Goal: Task Accomplishment & Management: Complete application form

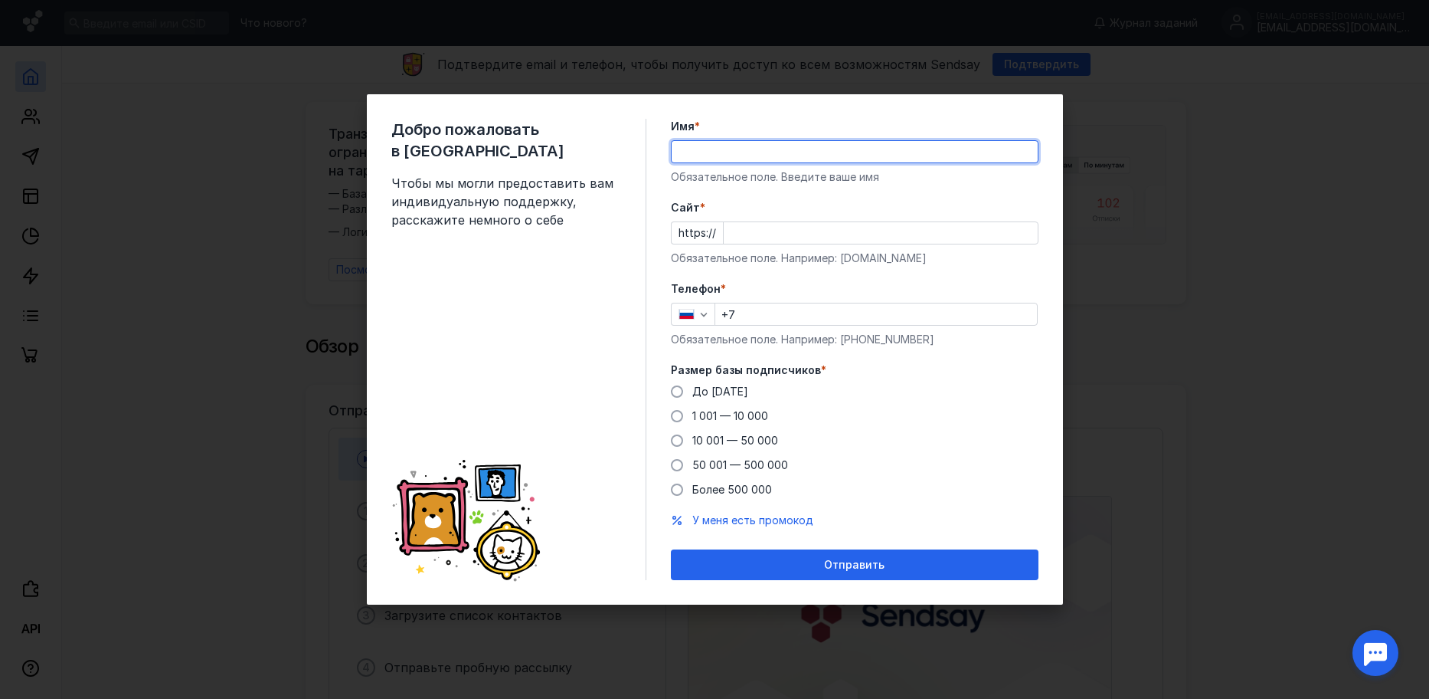
click at [713, 146] on input "Имя *" at bounding box center [855, 151] width 366 height 21
type input "[PERSON_NAME]"
click at [738, 306] on input "+7" at bounding box center [876, 313] width 322 height 21
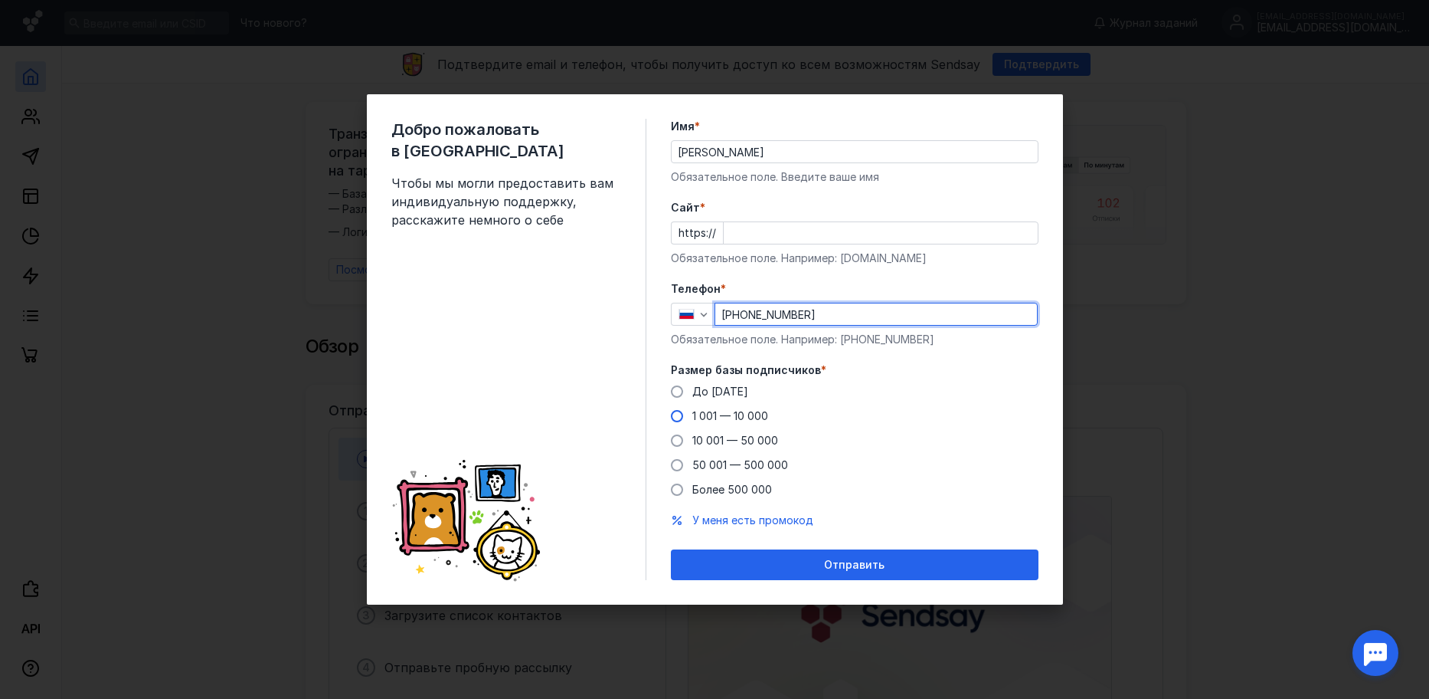
type input "[PHONE_NUMBER]"
click at [679, 419] on span at bounding box center [677, 416] width 12 height 12
click at [0, 0] on input "1 001 — 10 000" at bounding box center [0, 0] width 0 height 0
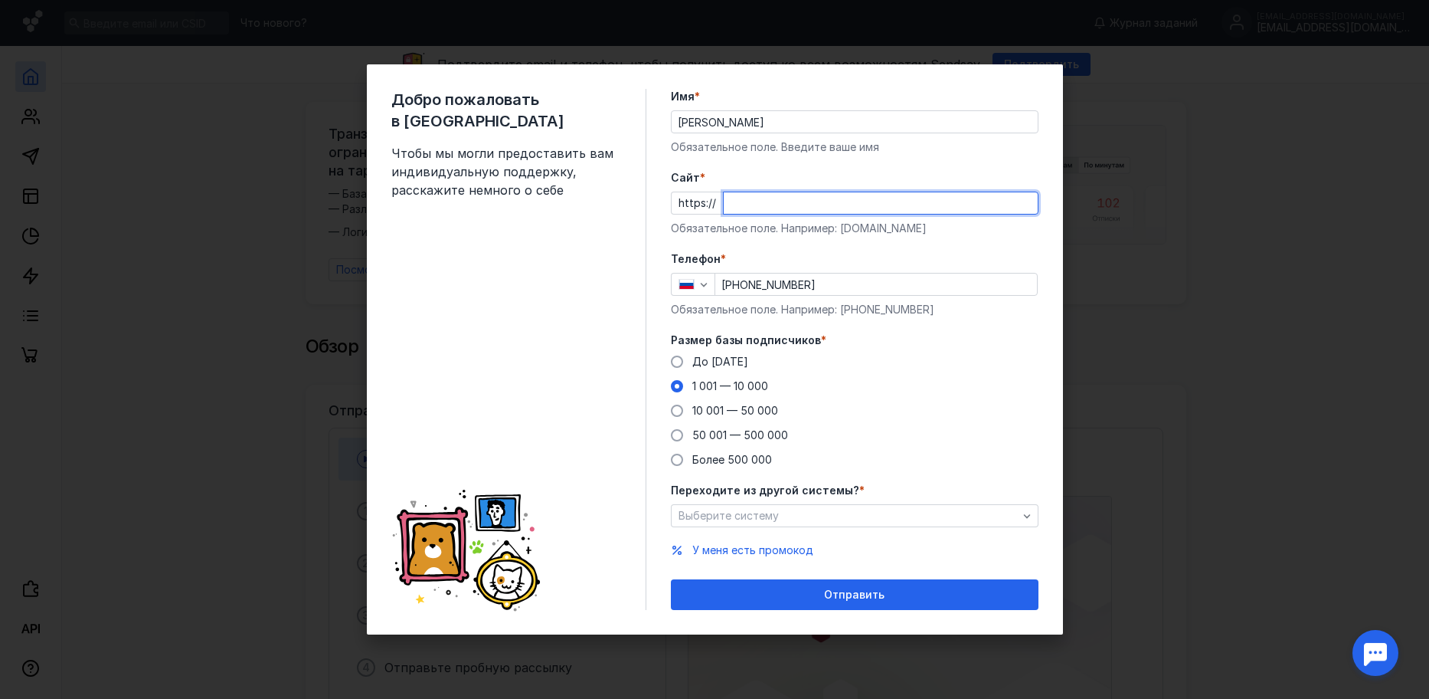
paste input "[DOMAIN_NAME]"
type input "[DOMAIN_NAME]"
click at [804, 506] on div "Выберите систему" at bounding box center [855, 515] width 368 height 23
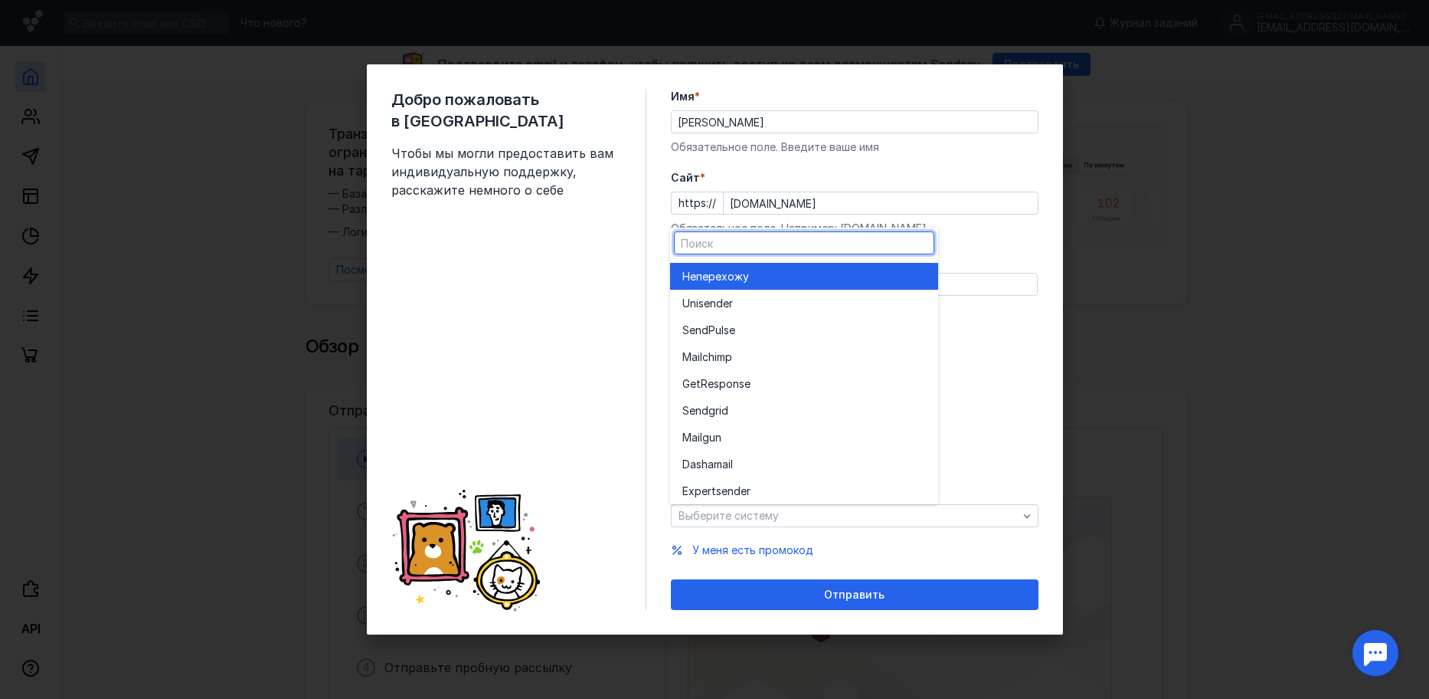
click at [761, 269] on div "Не перехожу" at bounding box center [804, 276] width 244 height 15
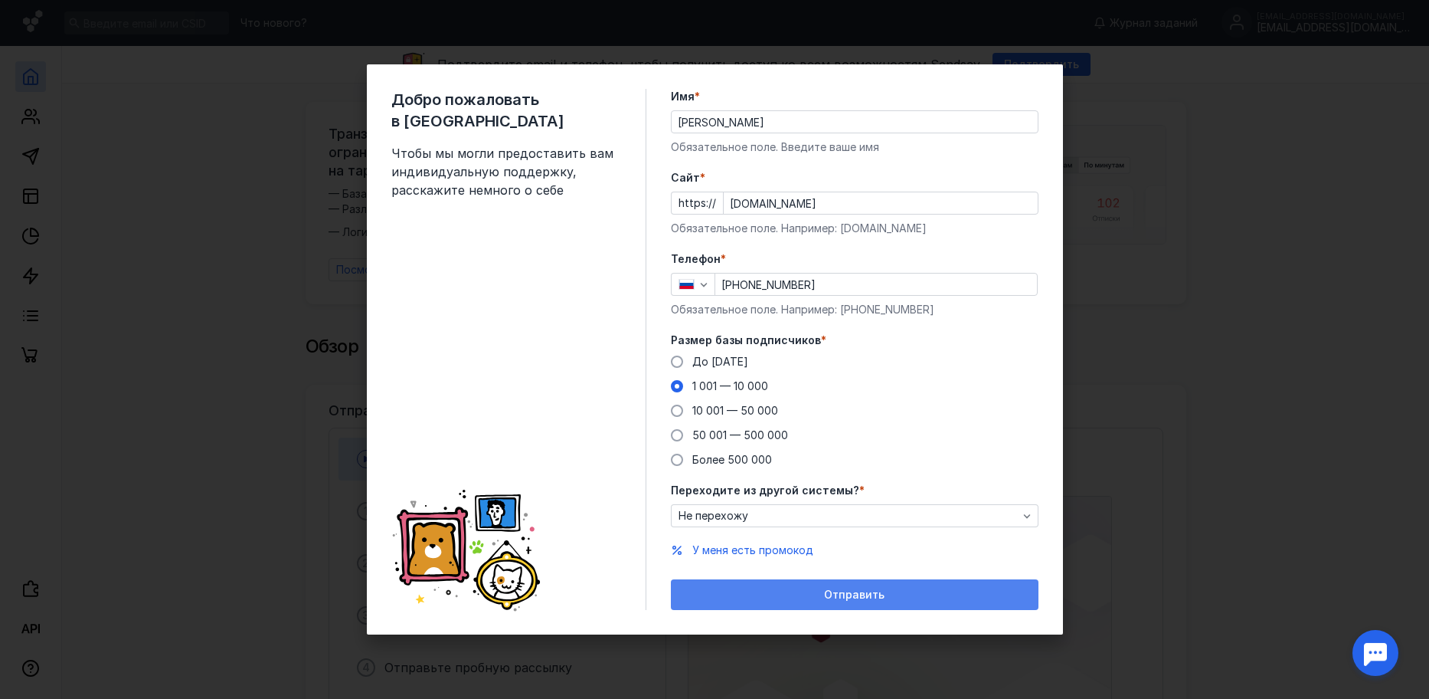
click at [746, 604] on div "Отправить" at bounding box center [855, 594] width 368 height 31
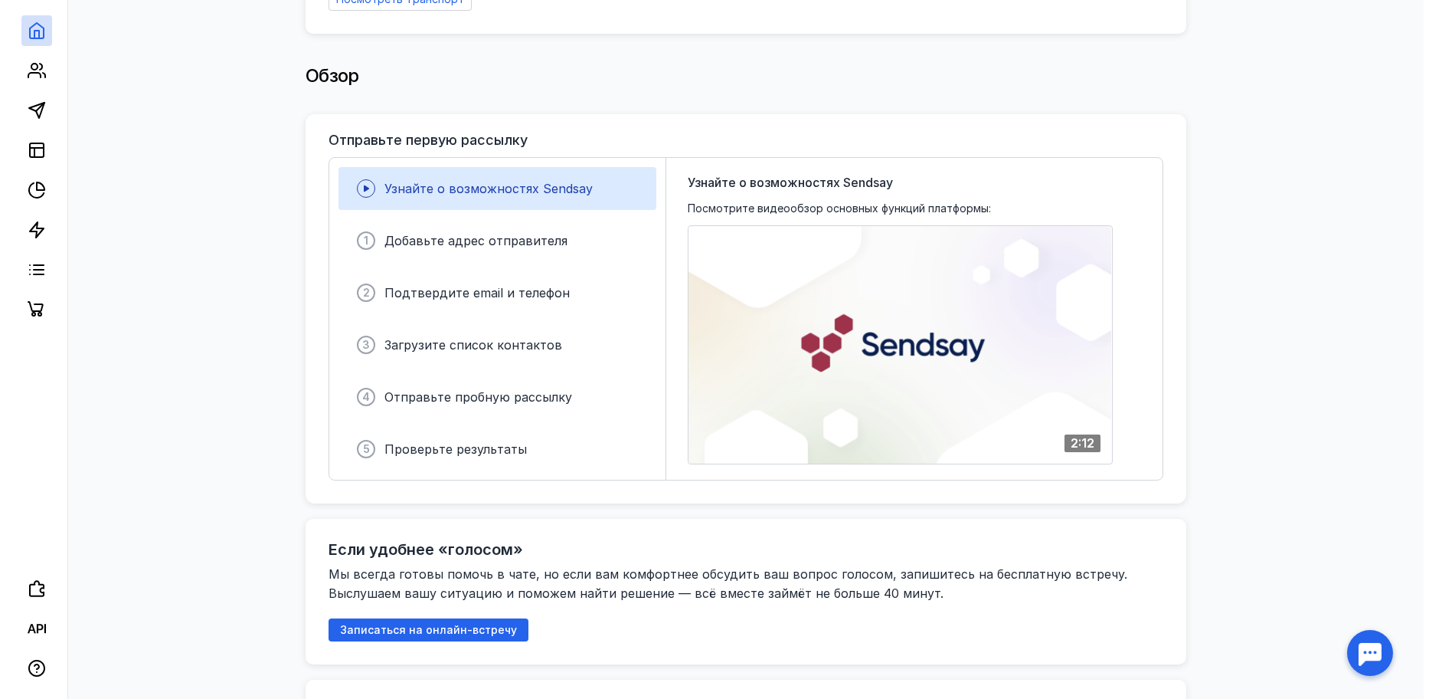
scroll to position [250, 0]
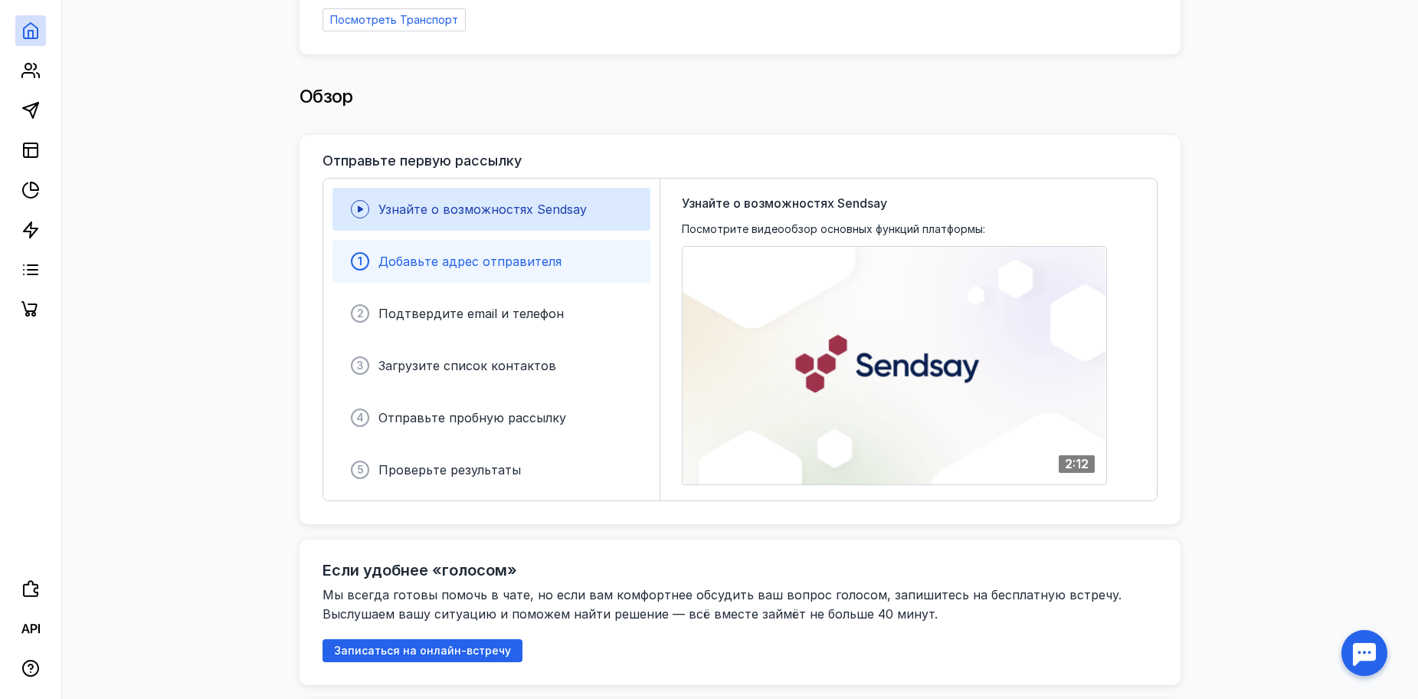
click at [420, 260] on span "Добавьте адрес отправителя" at bounding box center [469, 261] width 183 height 15
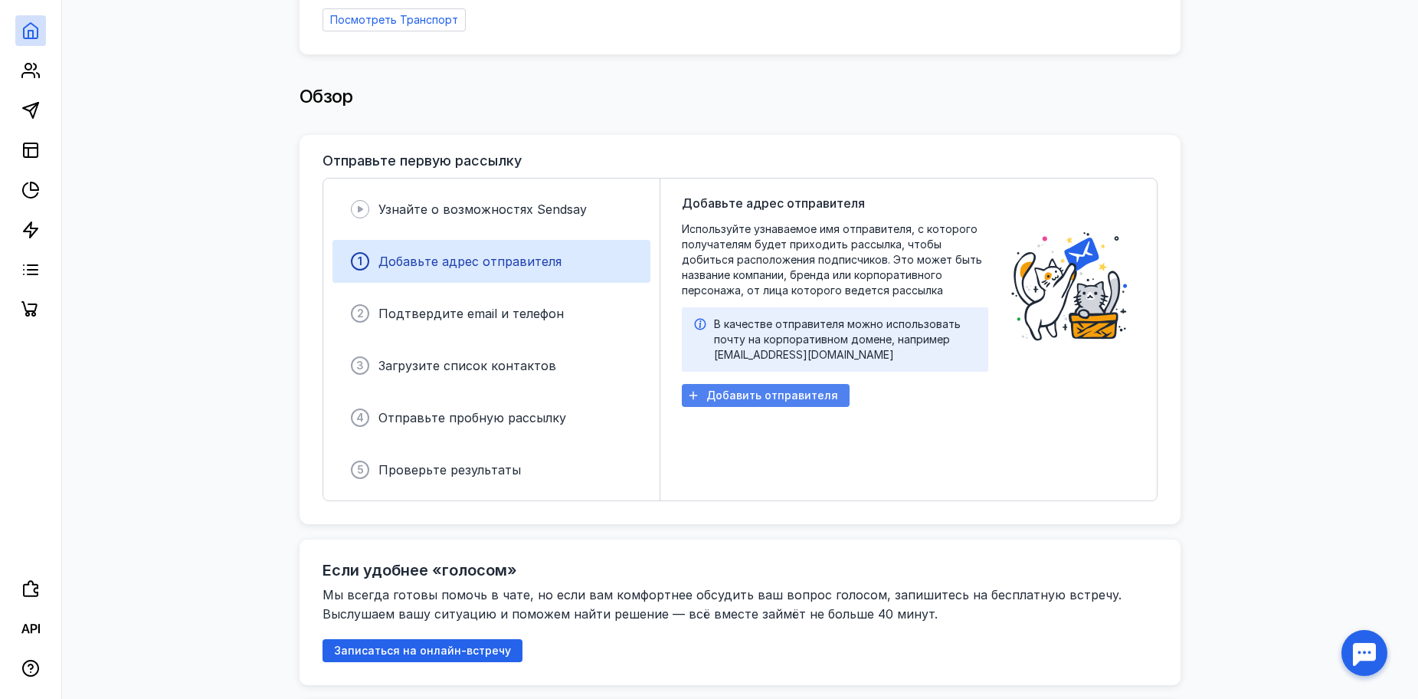
click at [734, 389] on span "Добавить отправителя" at bounding box center [772, 395] width 132 height 13
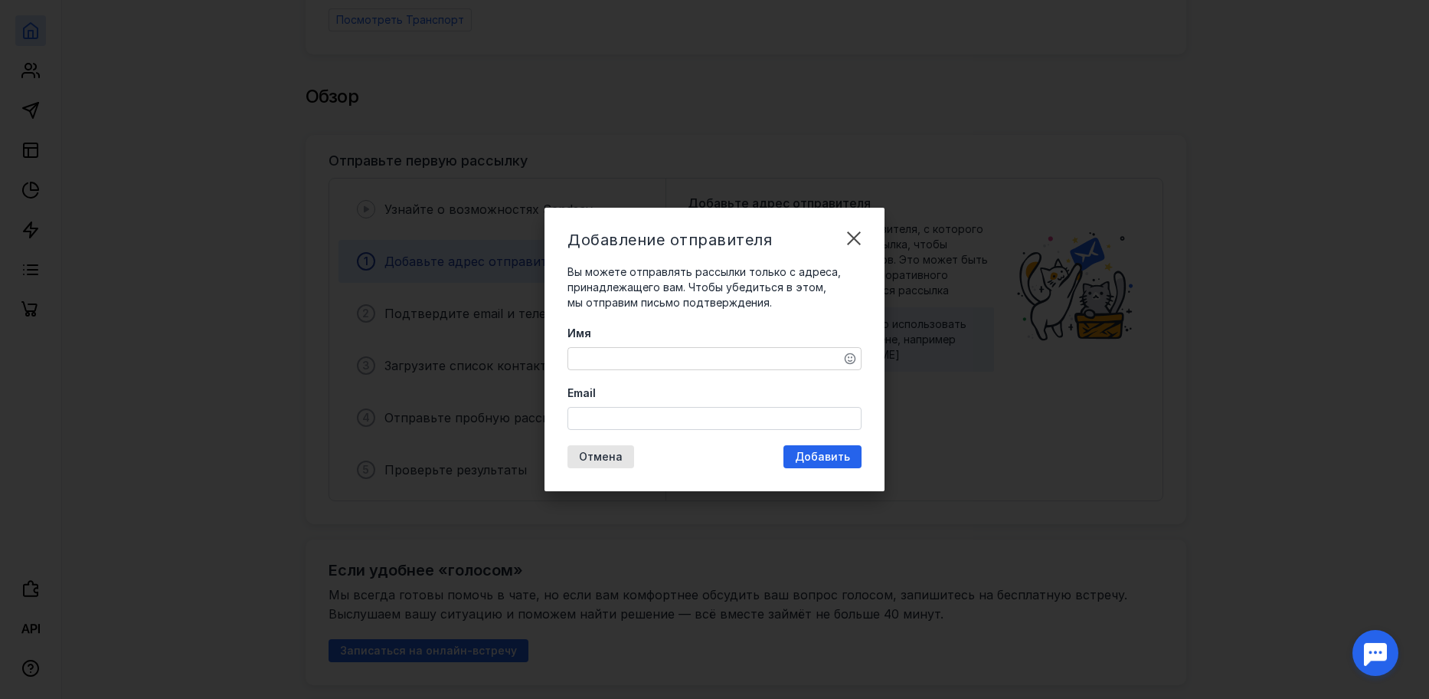
click at [660, 360] on textarea "Имя" at bounding box center [714, 358] width 293 height 21
type textarea "[PERSON_NAME]"
click at [613, 417] on input "Email" at bounding box center [714, 418] width 293 height 21
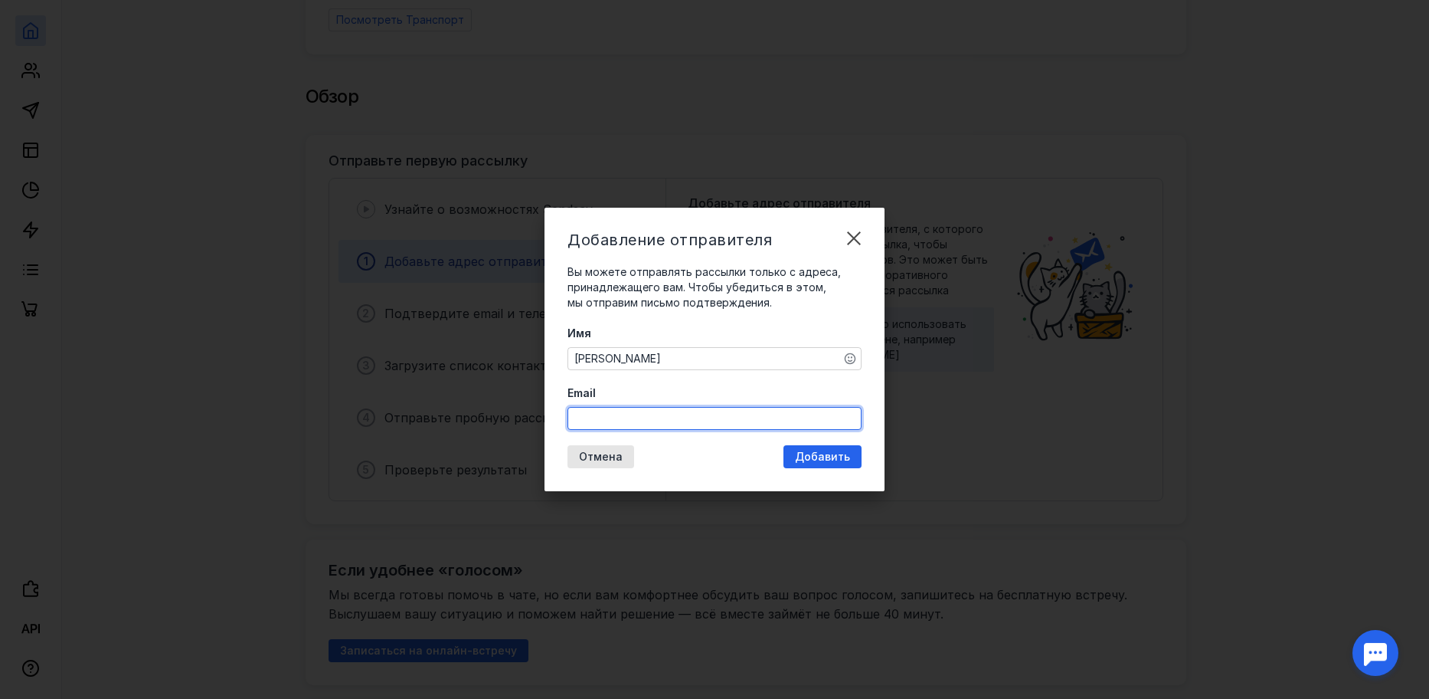
paste input "[EMAIL_ADDRESS][DOMAIN_NAME]"
type input "[EMAIL_ADDRESS][DOMAIN_NAME]"
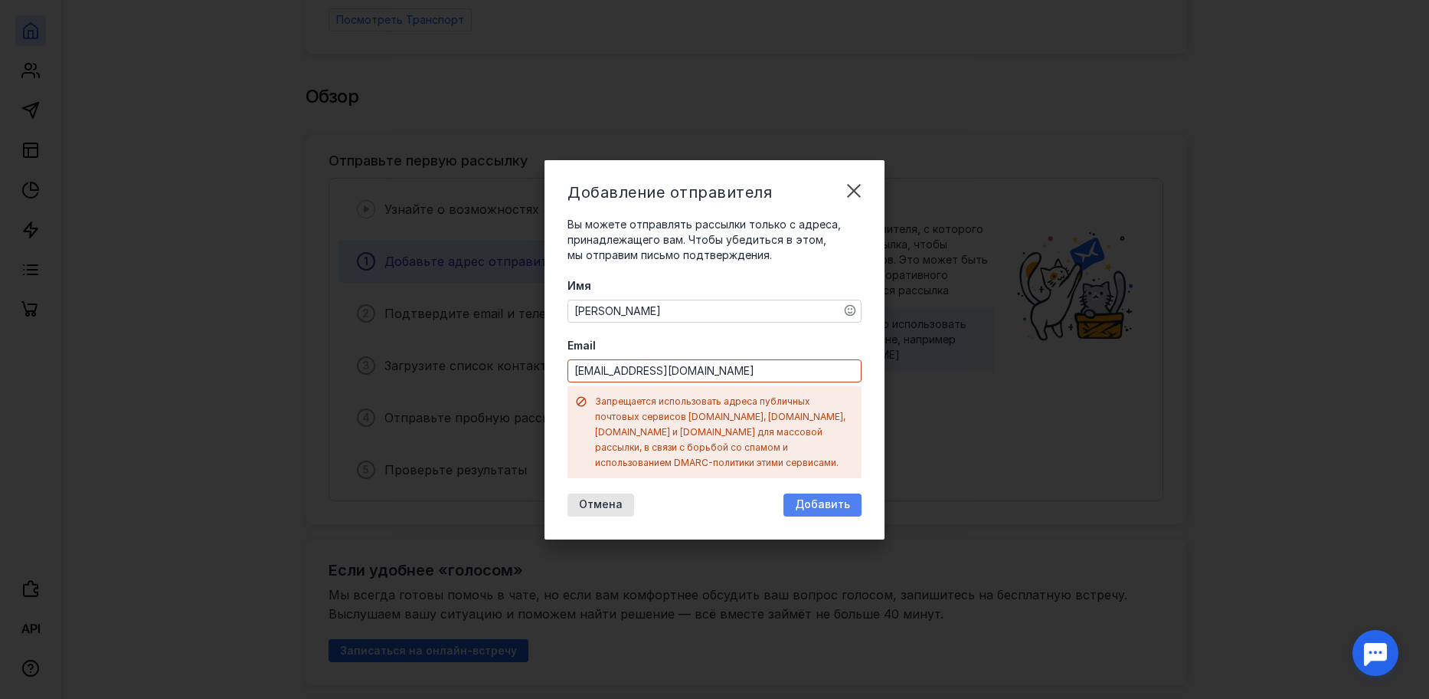
click at [828, 452] on div "Добавление отправителя Вы можете отправлять рассылки только с адреса, принадлеж…" at bounding box center [715, 349] width 340 height 379
drag, startPoint x: 723, startPoint y: 372, endPoint x: 438, endPoint y: 383, distance: 285.2
click at [438, 383] on div "Добавление отправителя Вы можете отправлять рассылки только с адреса, принадлеж…" at bounding box center [714, 349] width 1429 height 699
paste input "opt@rusforma37"
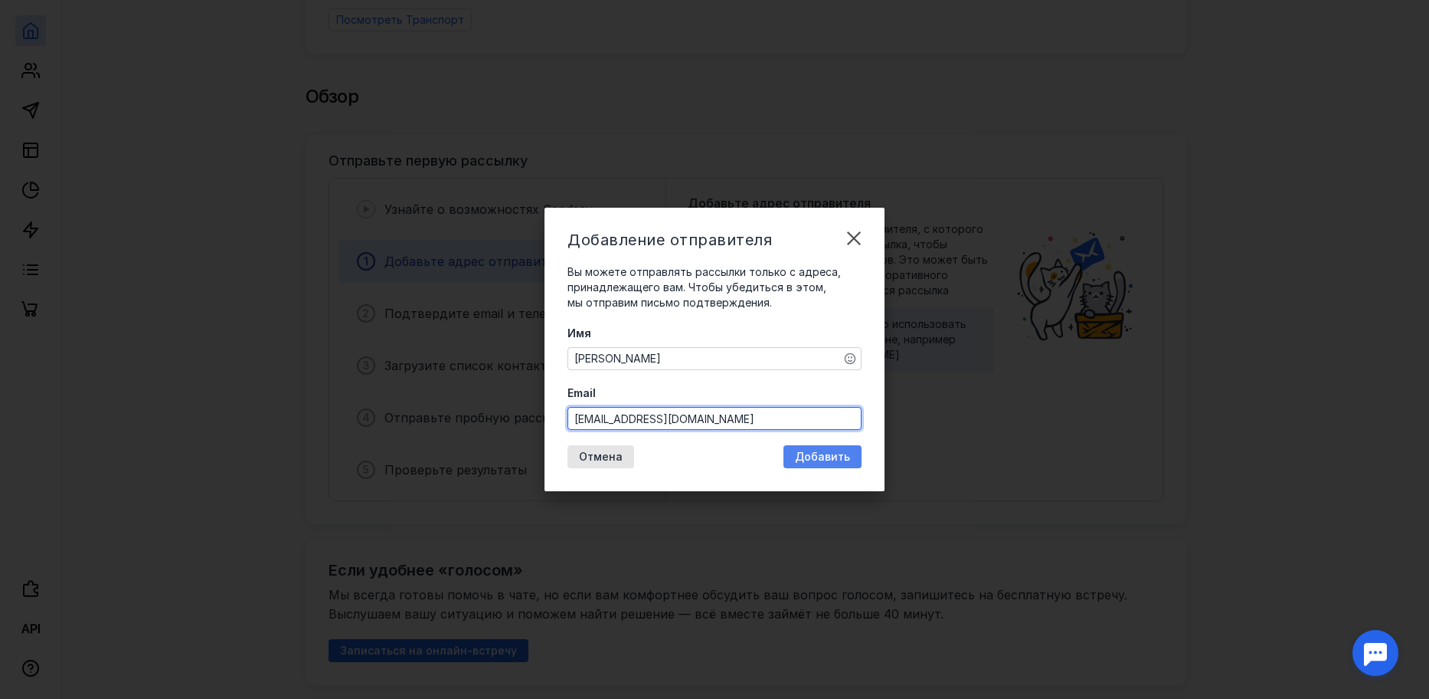
type input "[EMAIL_ADDRESS][DOMAIN_NAME]"
click at [812, 457] on span "Добавить" at bounding box center [822, 456] width 55 height 13
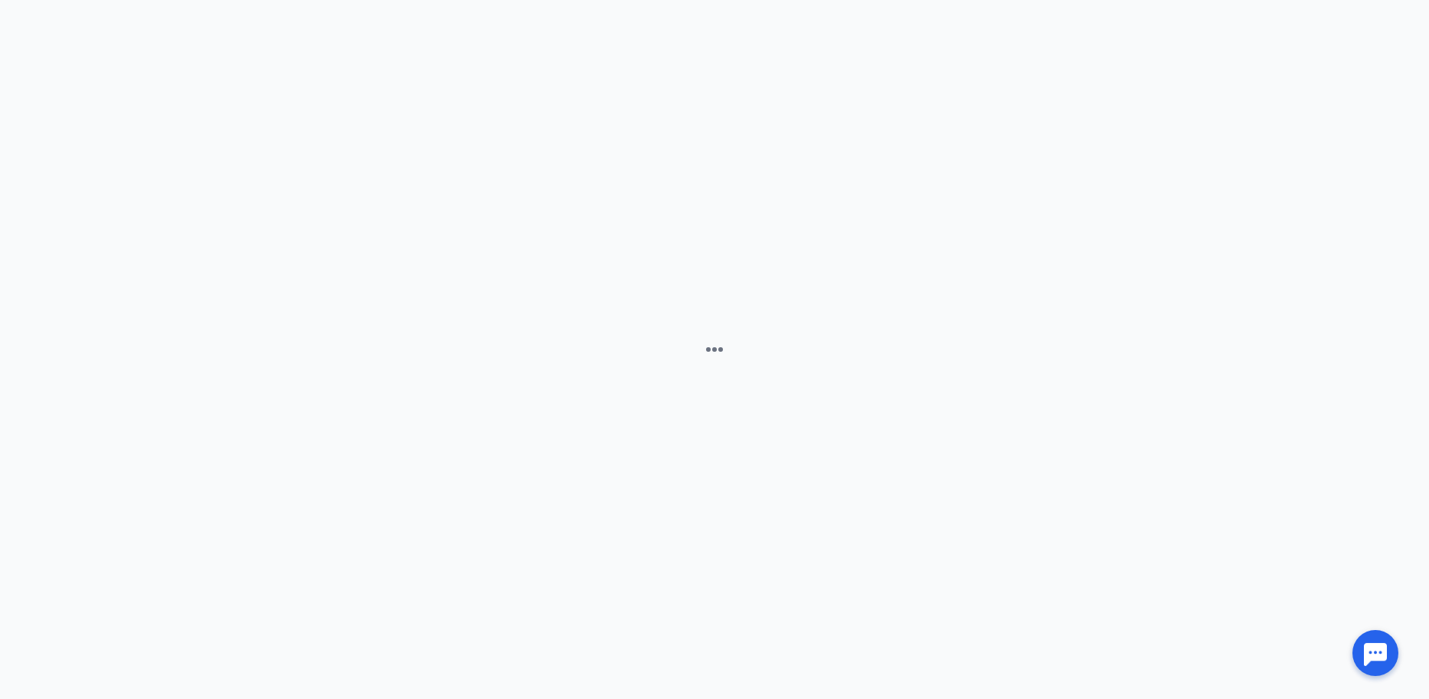
scroll to position [0, 0]
